Goal: Task Accomplishment & Management: Manage account settings

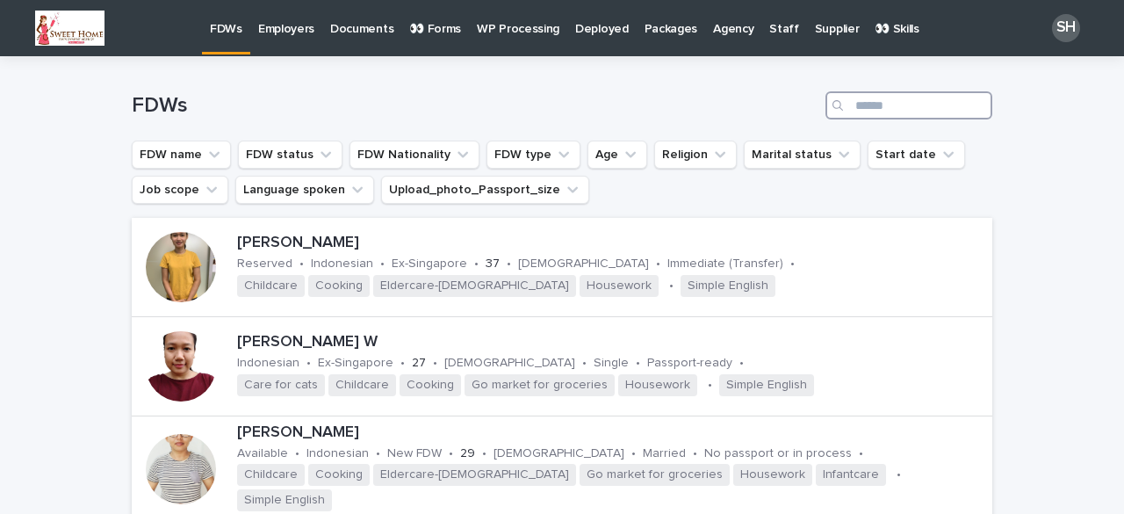
click at [862, 104] on input "Search" at bounding box center [908, 105] width 167 height 28
click at [185, 364] on div at bounding box center [181, 366] width 70 height 70
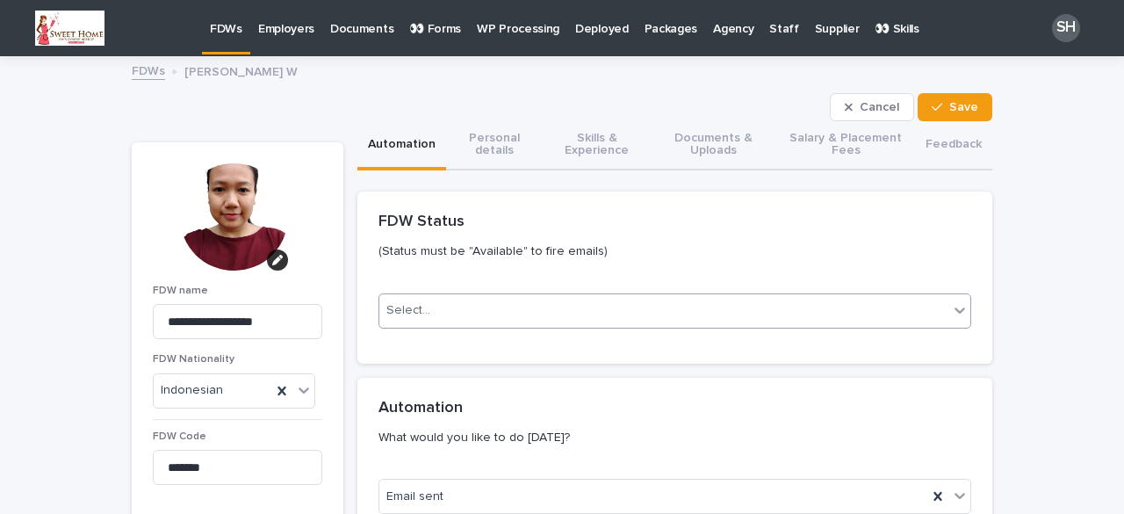
click at [497, 318] on div "Select..." at bounding box center [663, 310] width 569 height 29
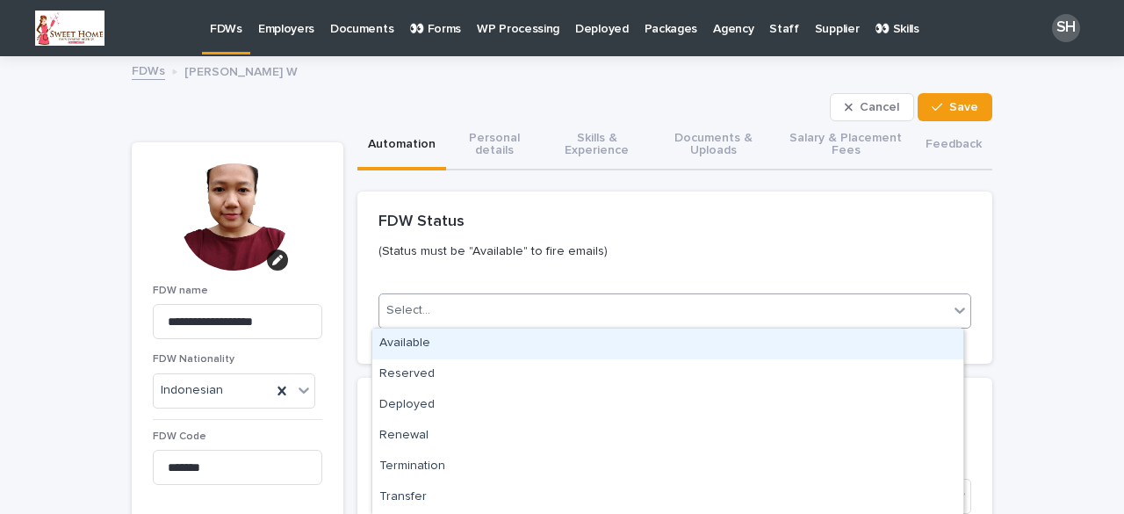
drag, startPoint x: 412, startPoint y: 346, endPoint x: 465, endPoint y: 327, distance: 56.6
click at [411, 346] on div "Available" at bounding box center [667, 343] width 591 height 31
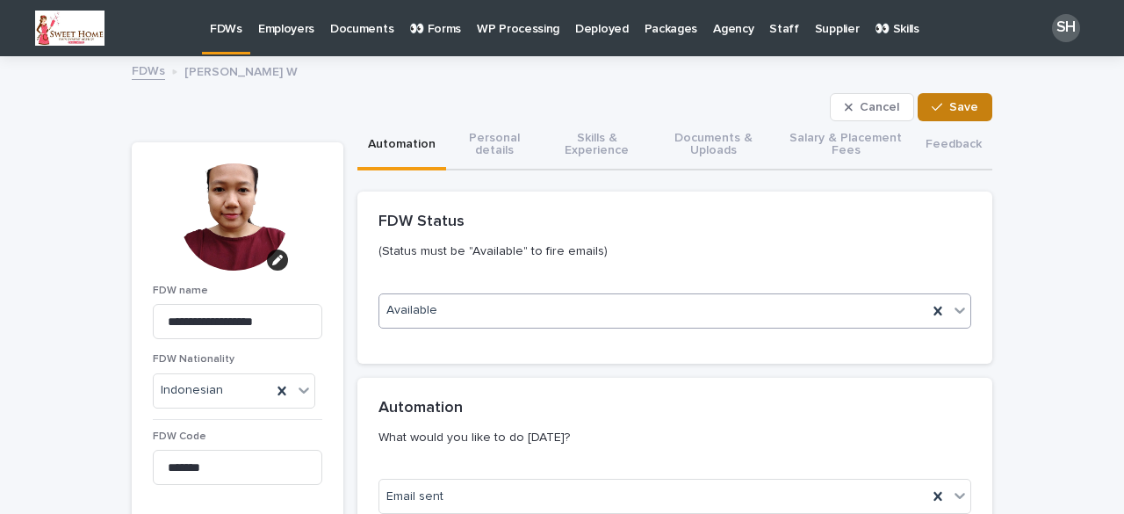
click at [935, 104] on icon "button" at bounding box center [937, 107] width 11 height 12
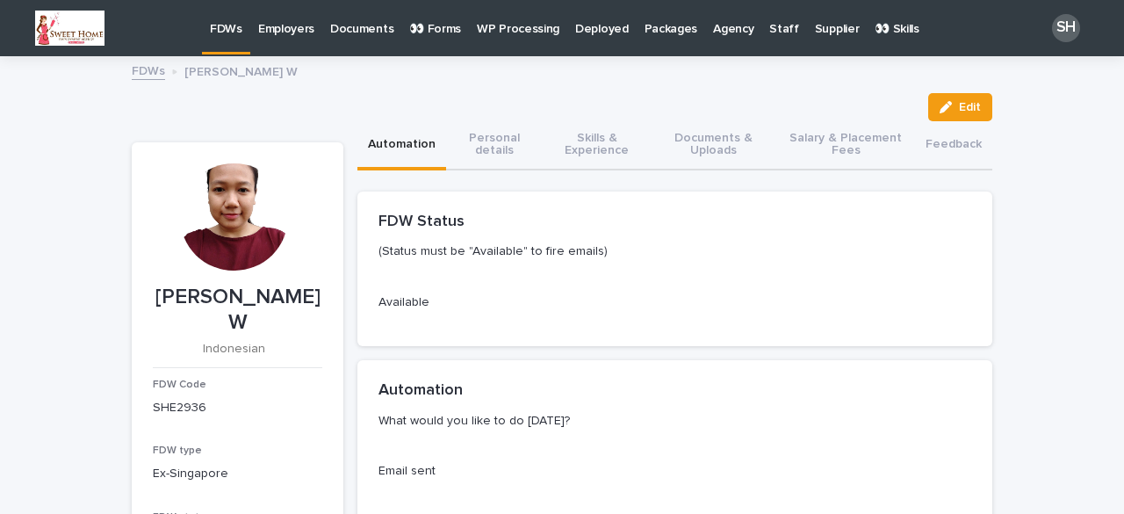
click at [218, 27] on p "FDWs" at bounding box center [226, 18] width 32 height 37
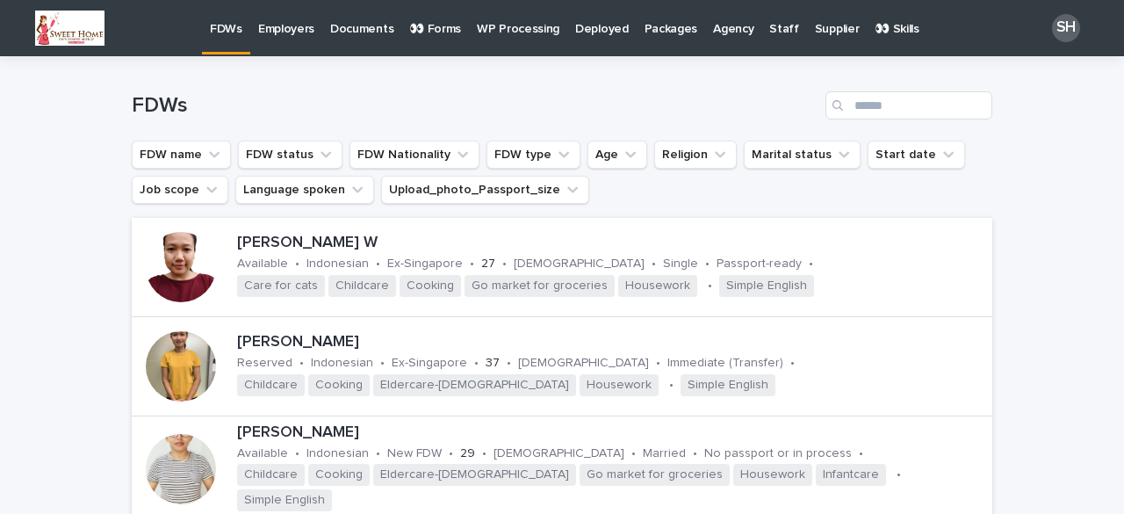
click at [428, 34] on p "👀 Forms" at bounding box center [435, 18] width 52 height 37
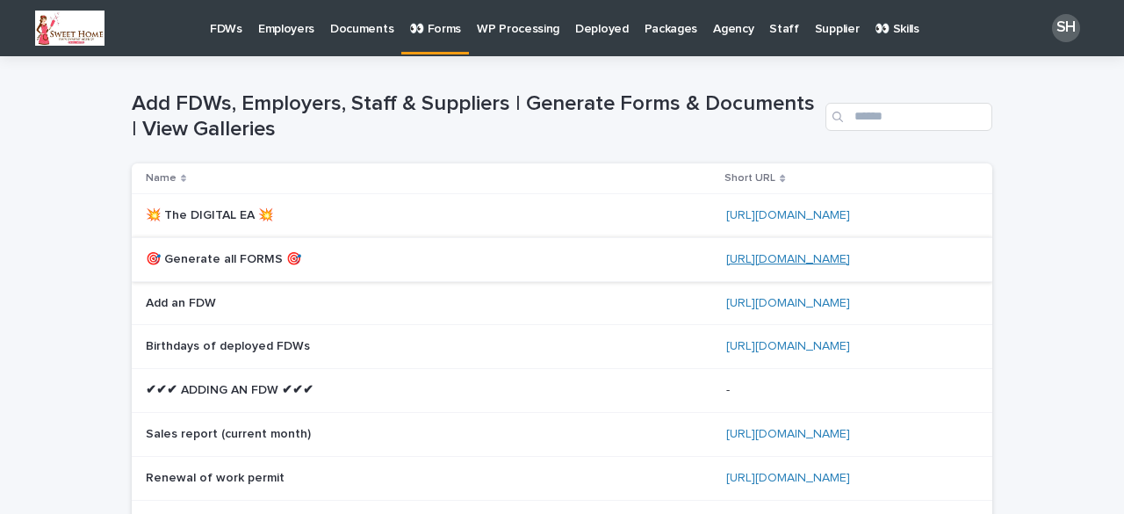
click at [760, 259] on link "https://bit.ly/3IpiHqz" at bounding box center [788, 259] width 124 height 12
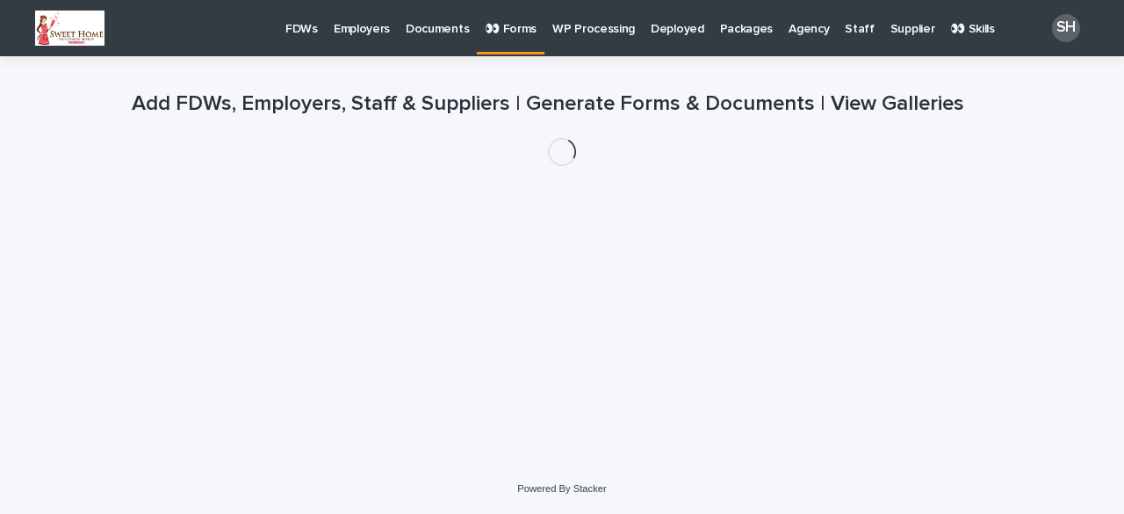
click at [285, 32] on p "FDWs" at bounding box center [301, 18] width 32 height 37
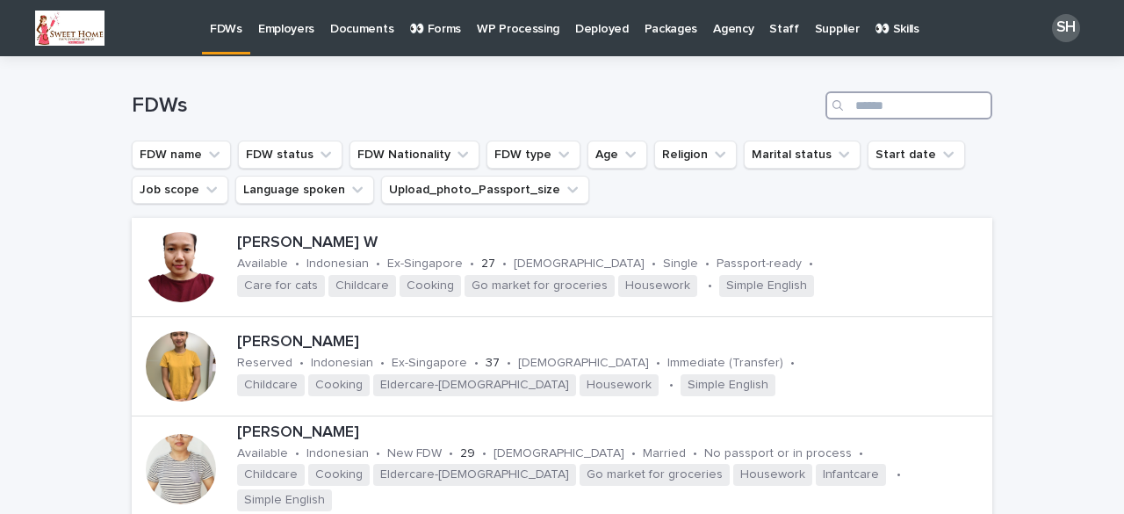
click at [896, 112] on input "Search" at bounding box center [908, 105] width 167 height 28
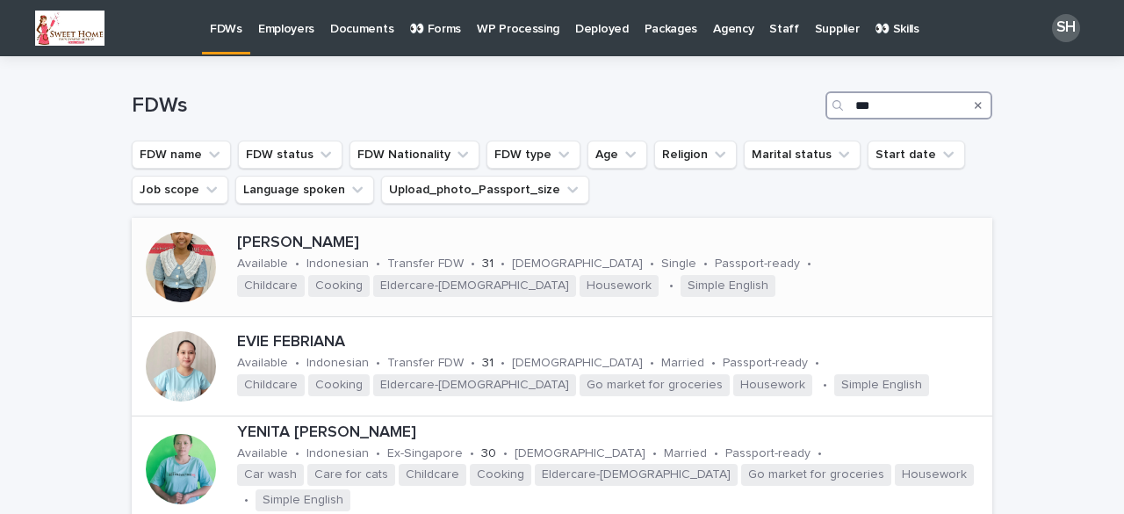
scroll to position [88, 0]
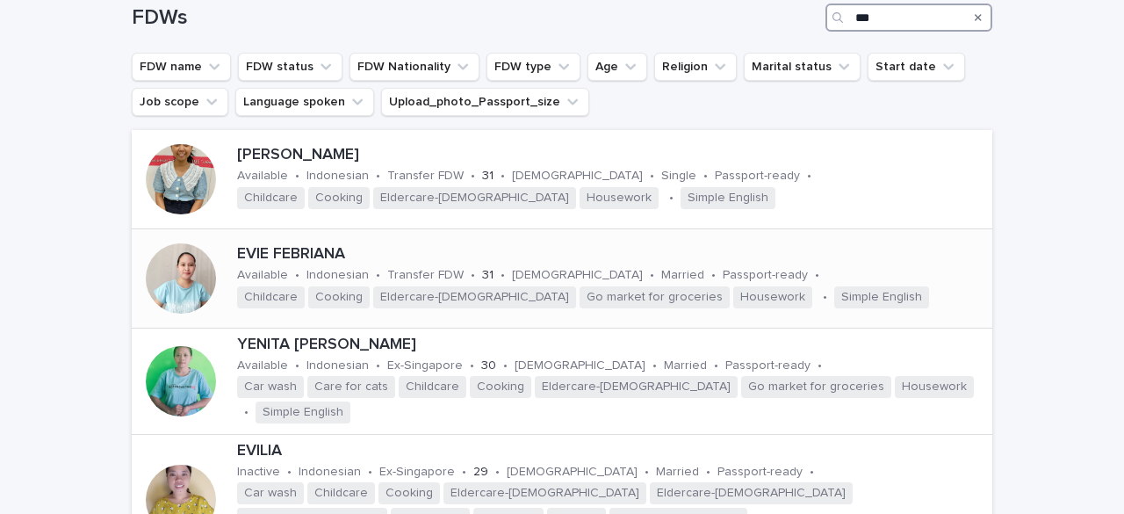
type input "***"
click at [184, 284] on div at bounding box center [181, 278] width 70 height 70
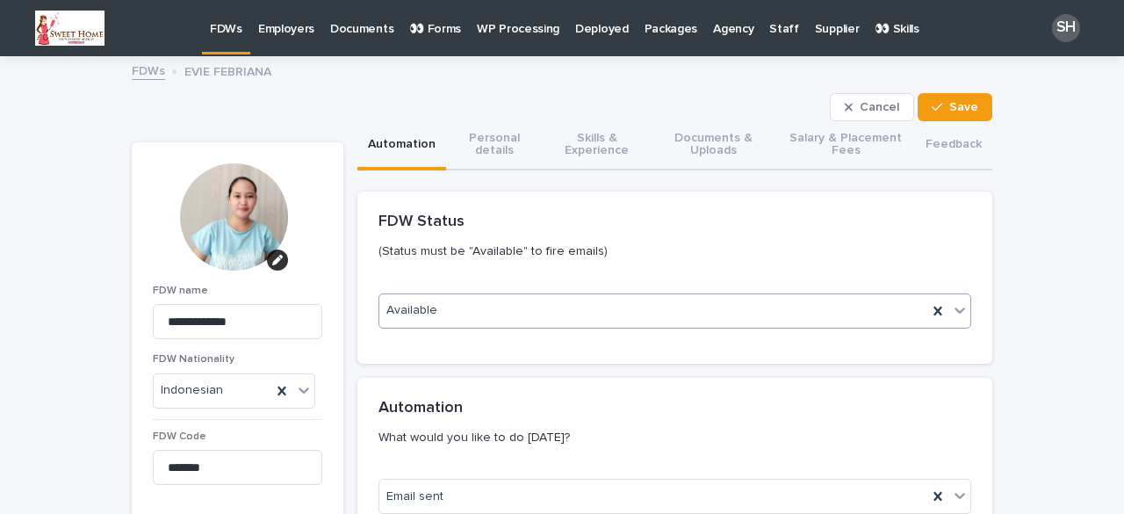
click at [463, 309] on div "Available" at bounding box center [653, 310] width 548 height 29
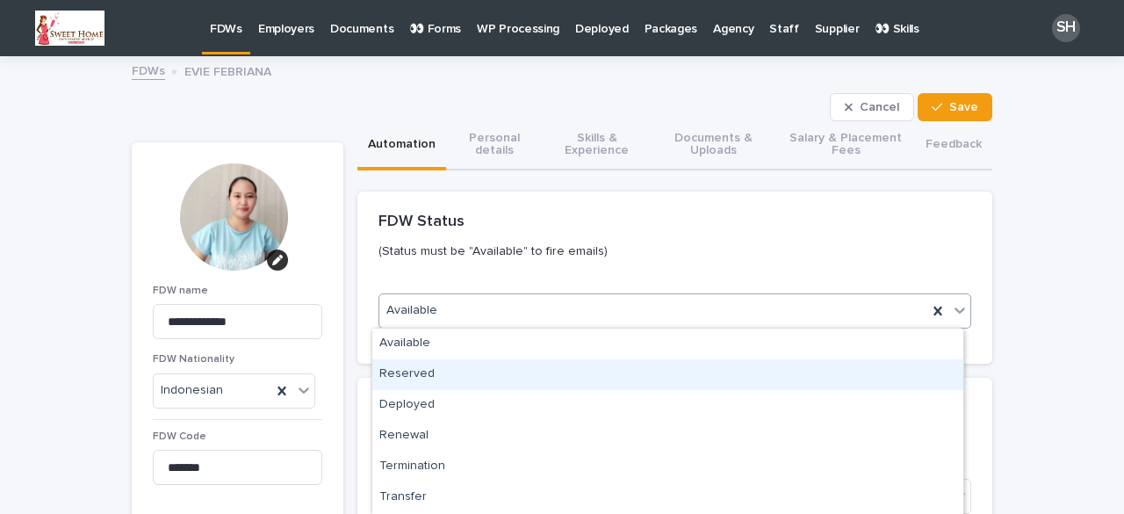
click at [409, 371] on div "Reserved" at bounding box center [667, 374] width 591 height 31
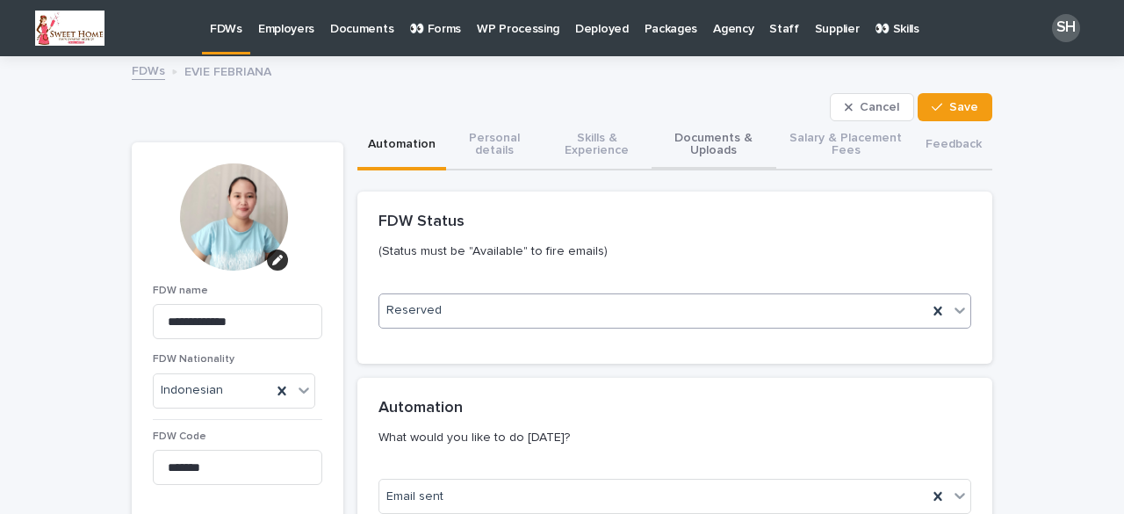
click at [731, 156] on button "Documents & Uploads" at bounding box center [713, 145] width 125 height 49
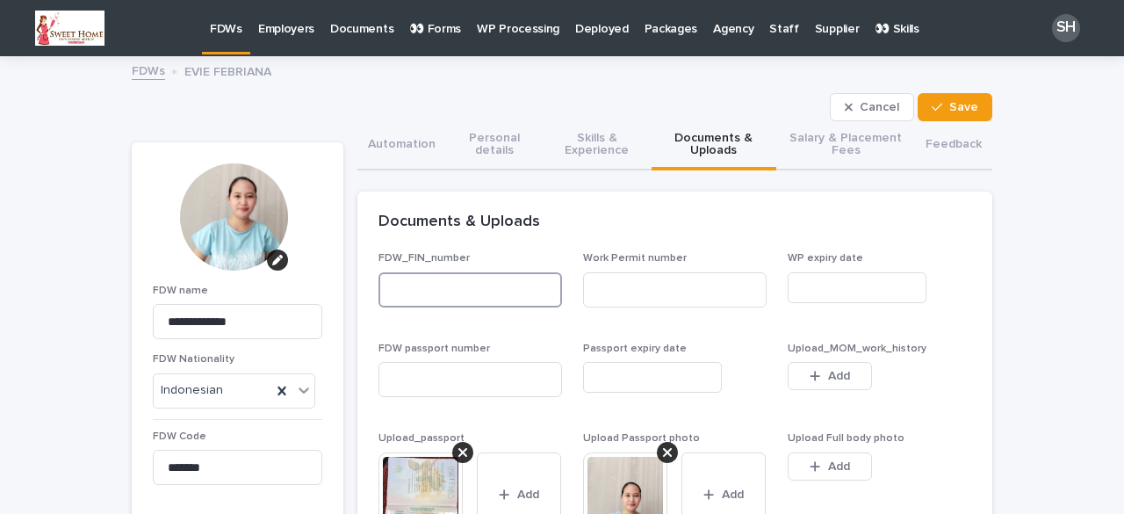
click at [469, 291] on input at bounding box center [469, 289] width 183 height 35
click at [432, 292] on input at bounding box center [469, 289] width 183 height 35
paste input "*********"
type input "*********"
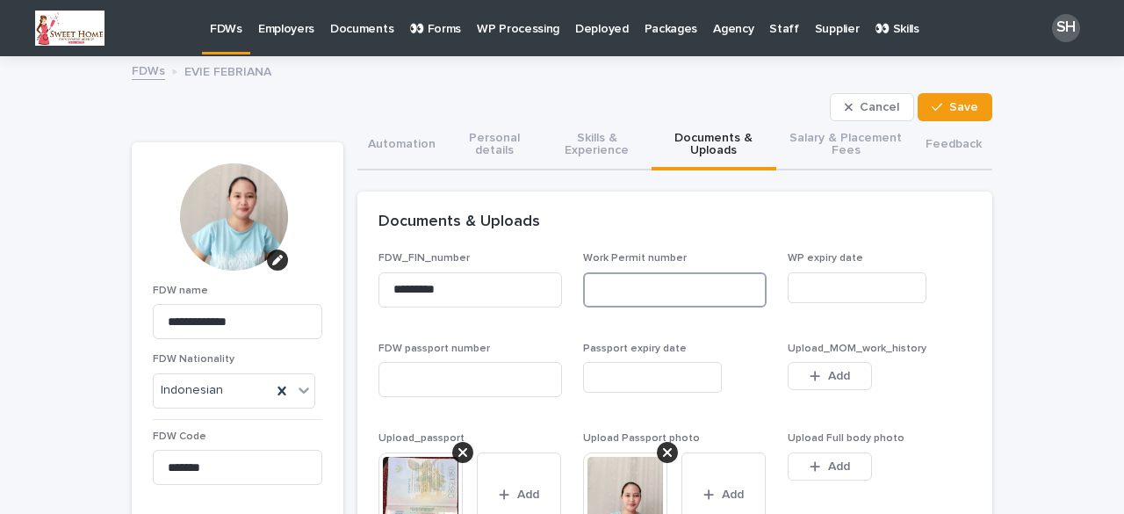
drag, startPoint x: 599, startPoint y: 288, endPoint x: 632, endPoint y: 293, distance: 33.8
click at [601, 288] on input at bounding box center [674, 289] width 183 height 35
click at [614, 286] on input at bounding box center [674, 289] width 183 height 35
paste input "**********"
type input "**********"
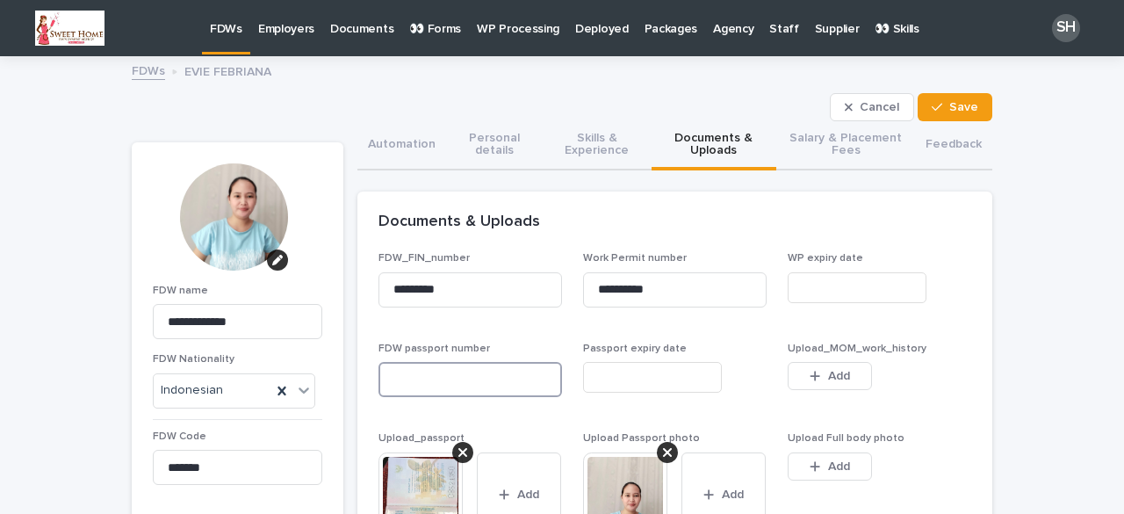
click at [462, 369] on input at bounding box center [469, 379] width 183 height 35
click at [425, 392] on input at bounding box center [469, 379] width 183 height 35
paste input "********"
type input "********"
click at [810, 141] on button "Salary & Placement Fees" at bounding box center [845, 145] width 139 height 49
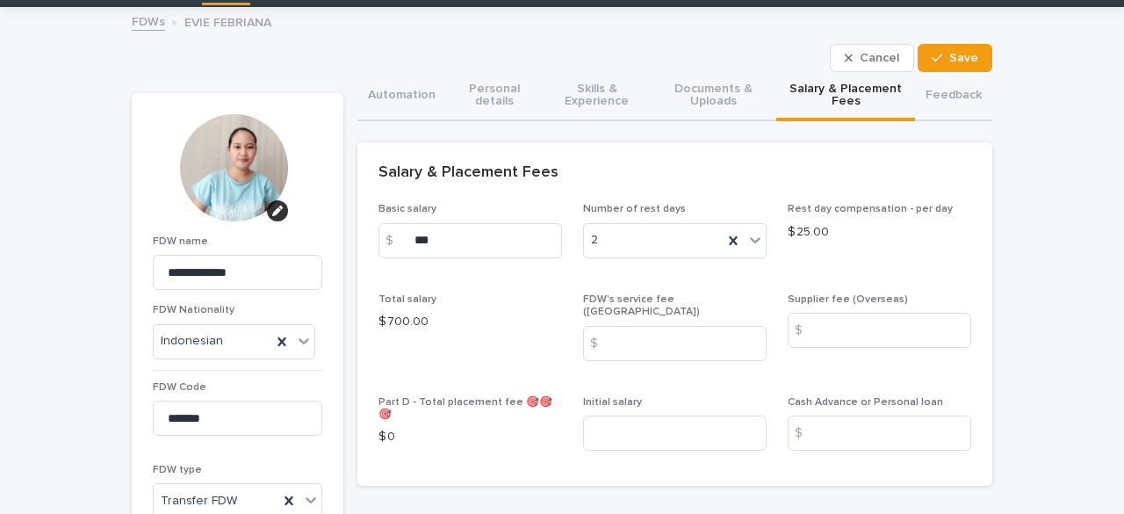
scroll to position [88, 0]
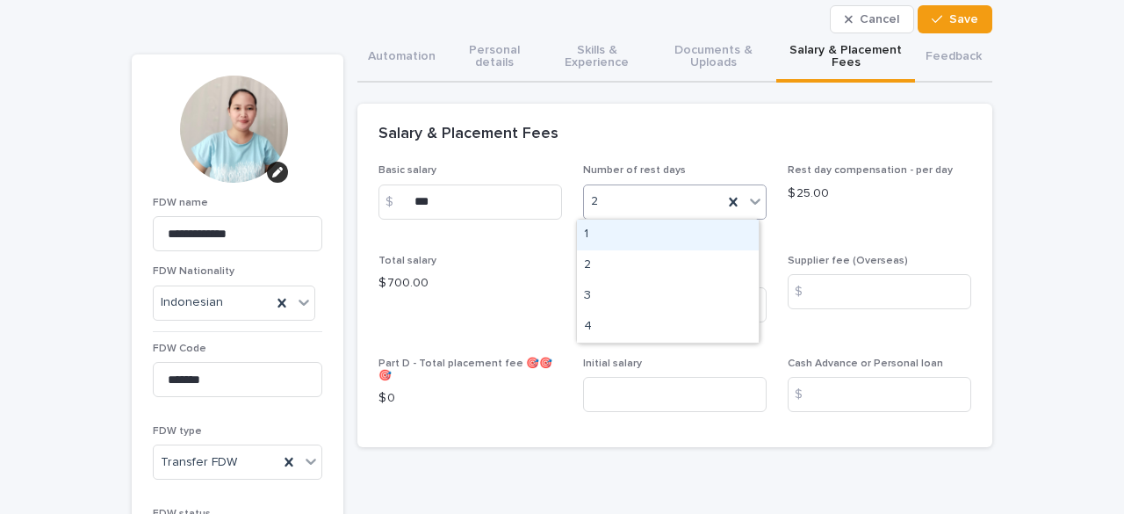
click at [750, 199] on icon at bounding box center [755, 201] width 18 height 18
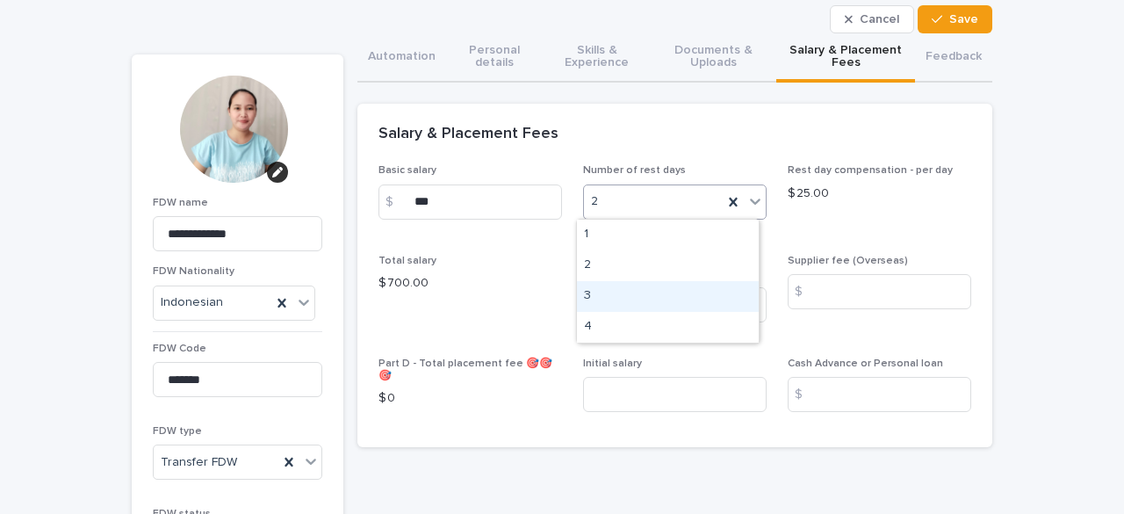
click at [623, 284] on div "3" at bounding box center [668, 296] width 182 height 31
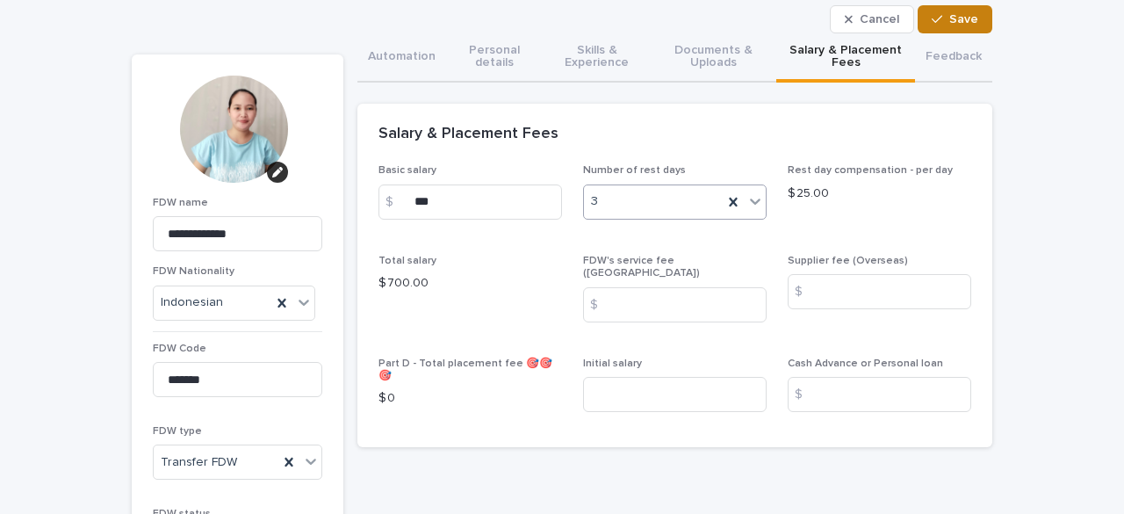
click at [949, 20] on span "Save" at bounding box center [963, 19] width 29 height 12
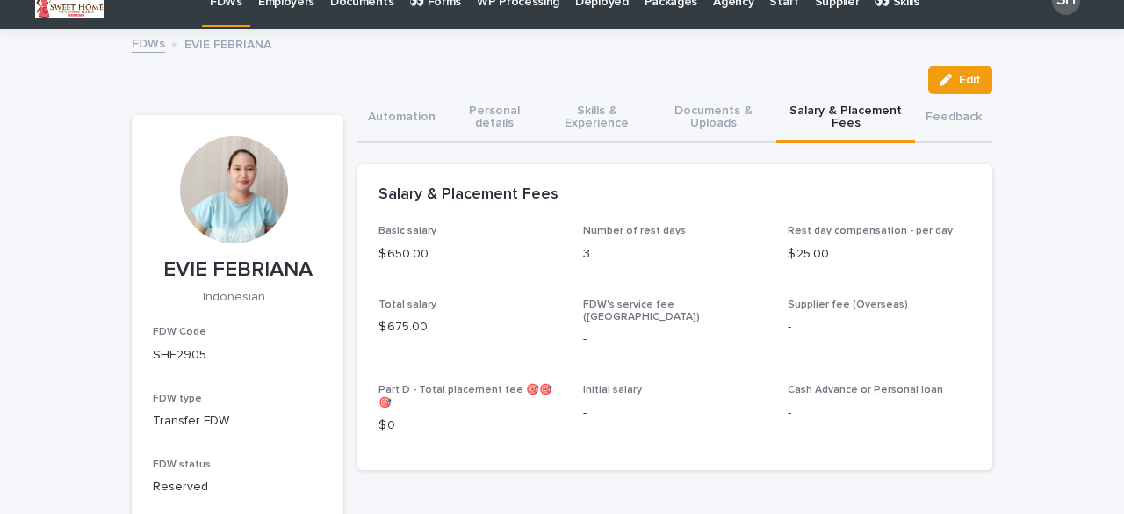
scroll to position [0, 0]
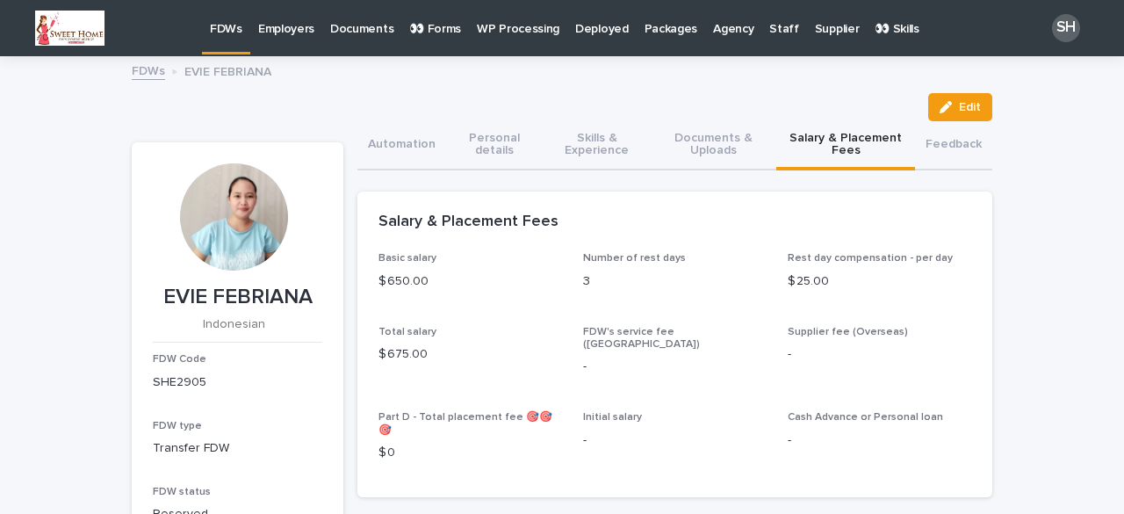
click at [235, 27] on p "FDWs" at bounding box center [226, 18] width 32 height 37
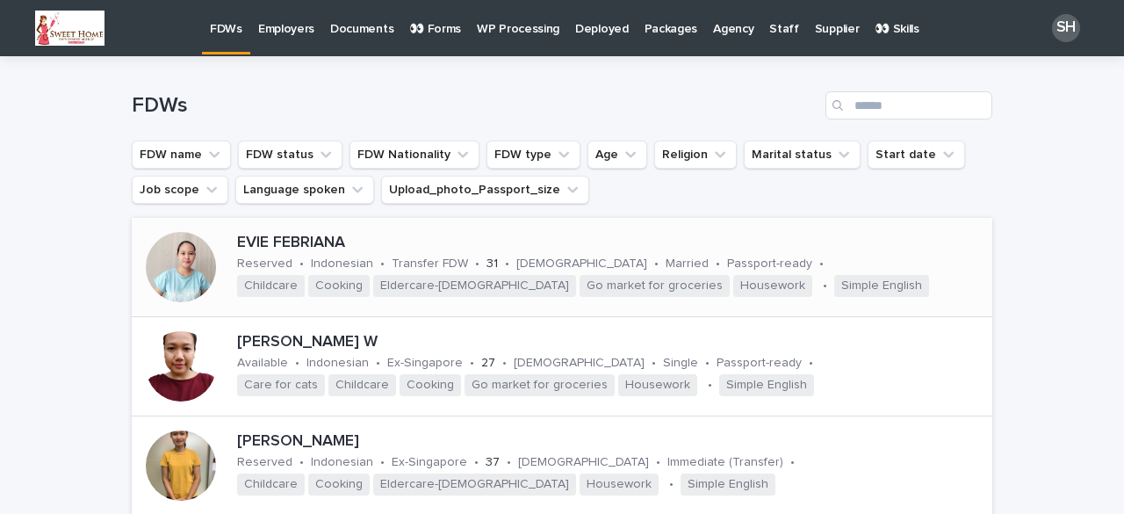
click at [188, 282] on div at bounding box center [181, 267] width 70 height 70
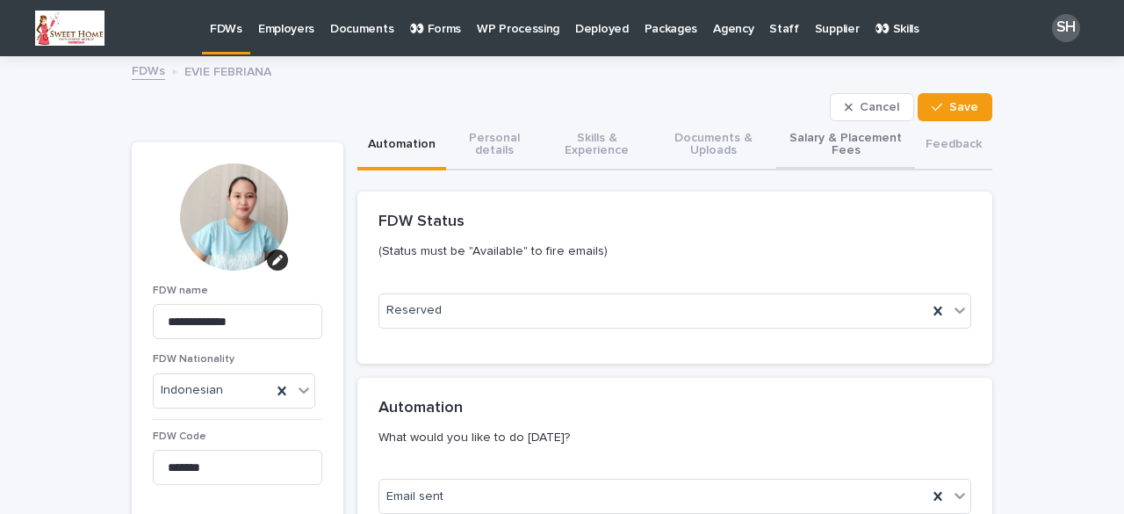
click at [804, 150] on button "Salary & Placement Fees" at bounding box center [845, 145] width 139 height 49
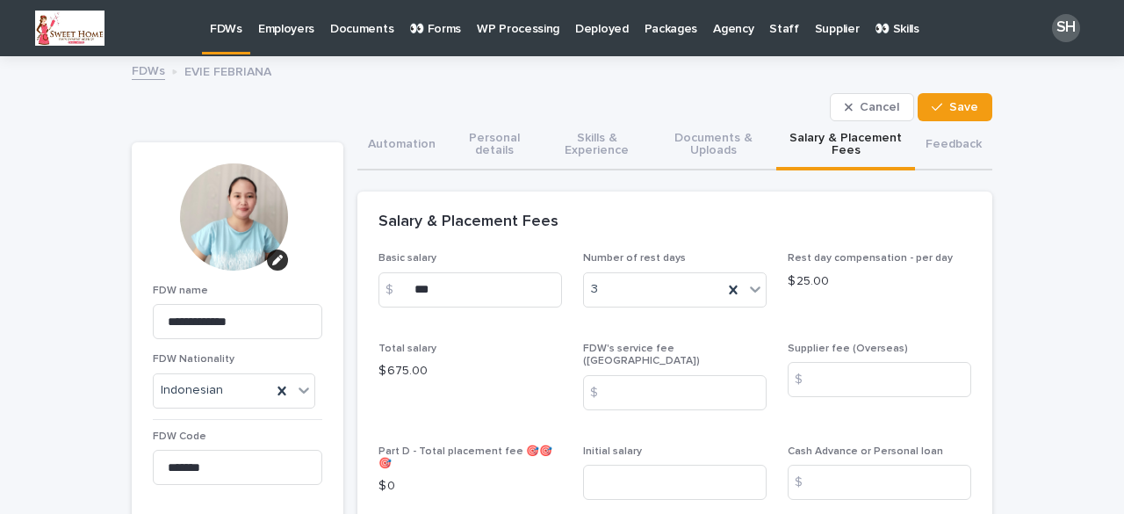
scroll to position [88, 0]
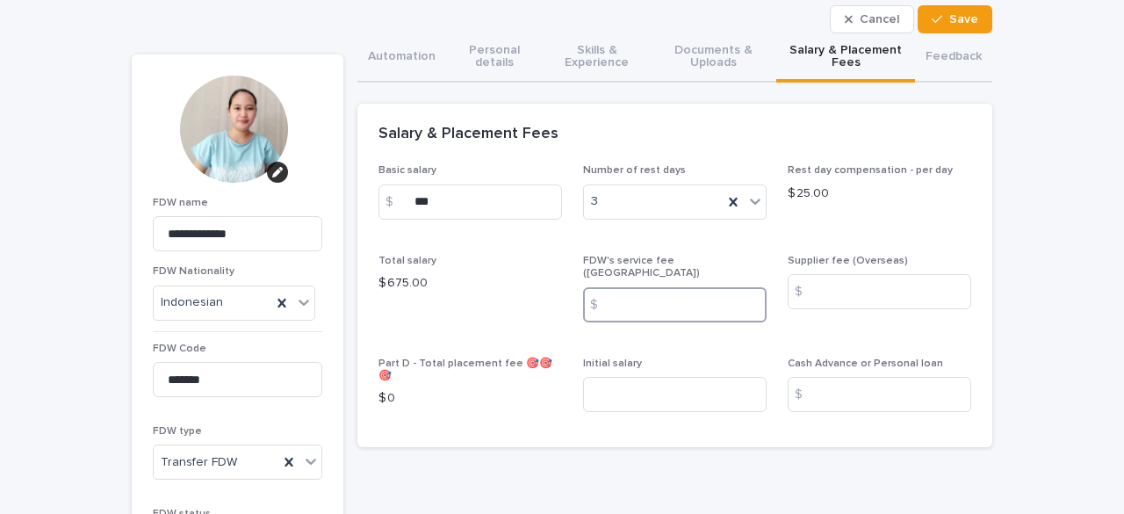
click at [629, 299] on input at bounding box center [674, 304] width 183 height 35
